Goal: Task Accomplishment & Management: Use online tool/utility

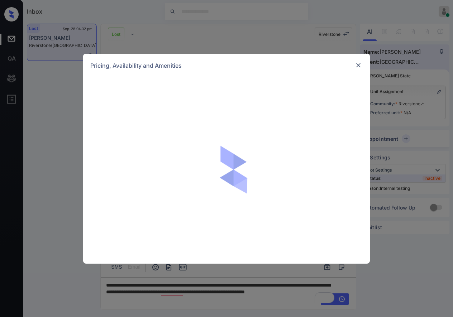
scroll to position [1233, 0]
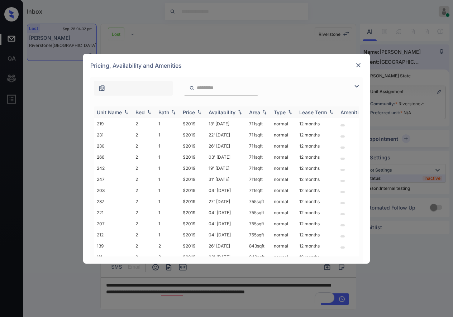
click at [202, 111] on img at bounding box center [199, 112] width 7 height 5
click at [200, 113] on img at bounding box center [199, 112] width 7 height 5
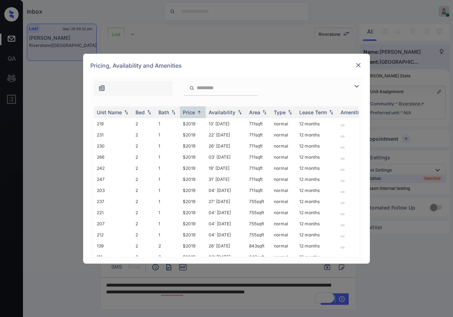
click at [352, 64] on div "Pricing, Availability and Amenities" at bounding box center [226, 66] width 287 height 24
click at [357, 64] on img at bounding box center [358, 65] width 7 height 7
